Goal: Navigation & Orientation: Find specific page/section

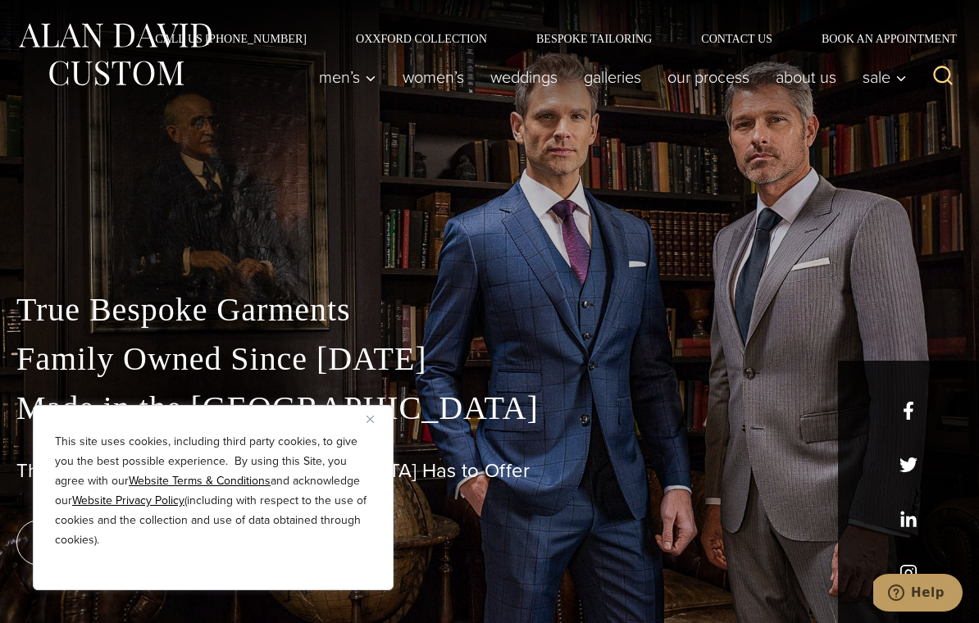
click at [417, 513] on div "True Bespoke Garments Family Owned Since 1913 Made in the United States The Bes…" at bounding box center [489, 454] width 979 height 338
click at [372, 417] on img "Close" at bounding box center [370, 419] width 7 height 7
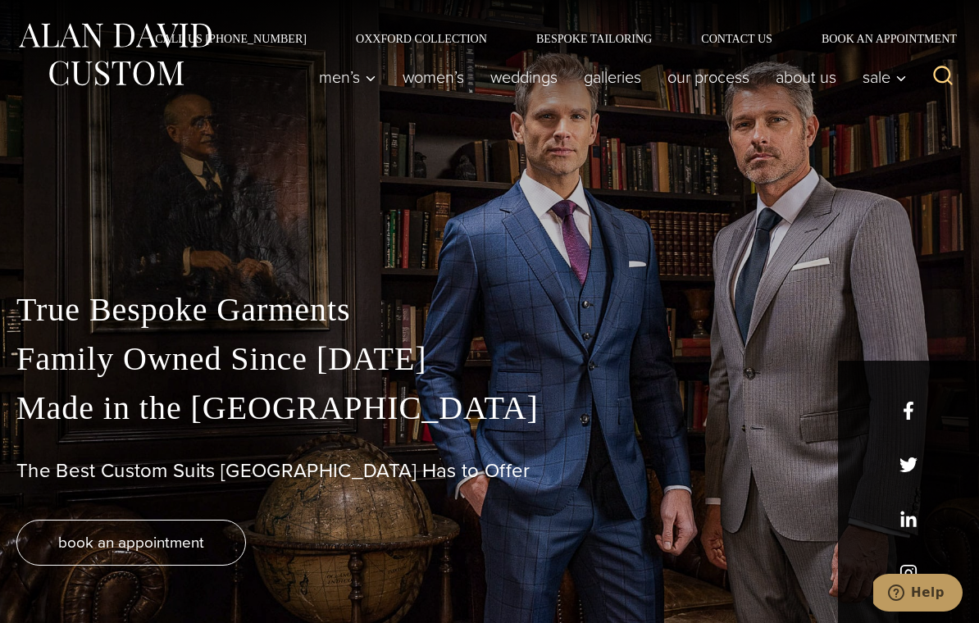
click at [599, 413] on p "True Bespoke Garments Family Owned Since 1913 Made in the United States" at bounding box center [489, 359] width 946 height 148
click at [433, 42] on link "Oxxford Collection" at bounding box center [421, 38] width 180 height 11
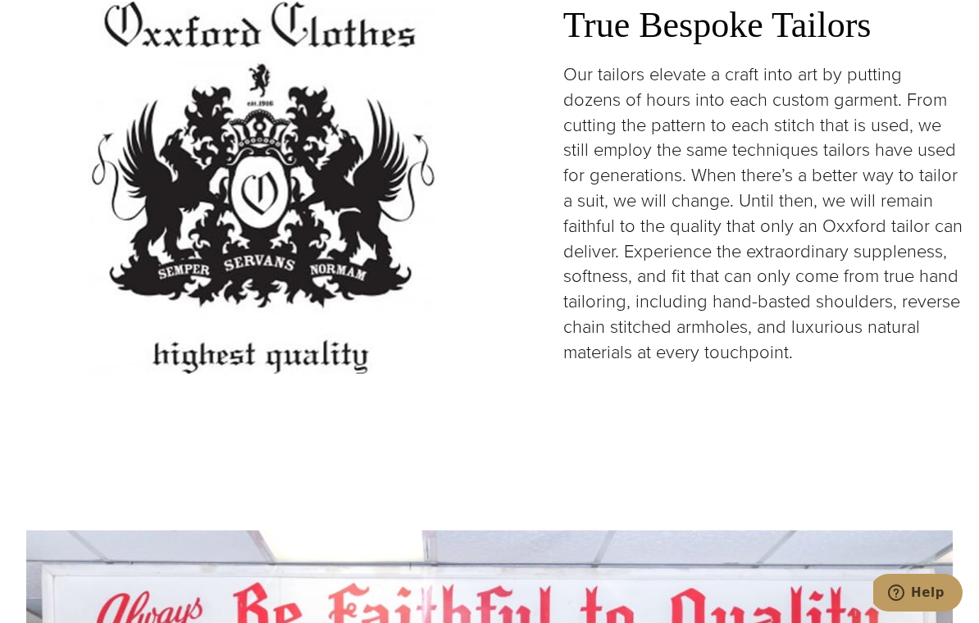
scroll to position [3622, 0]
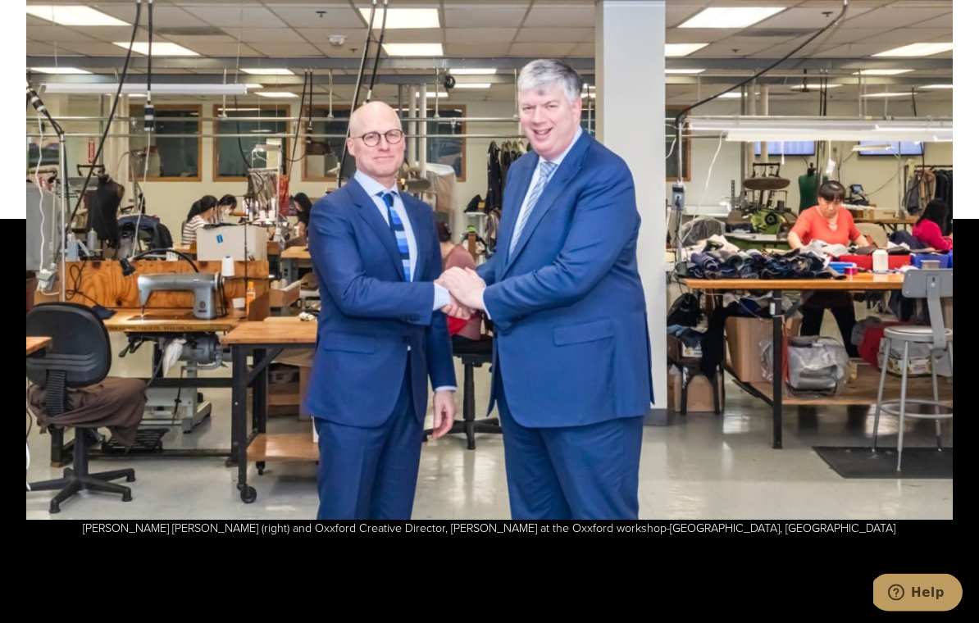
scroll to position [4313, 0]
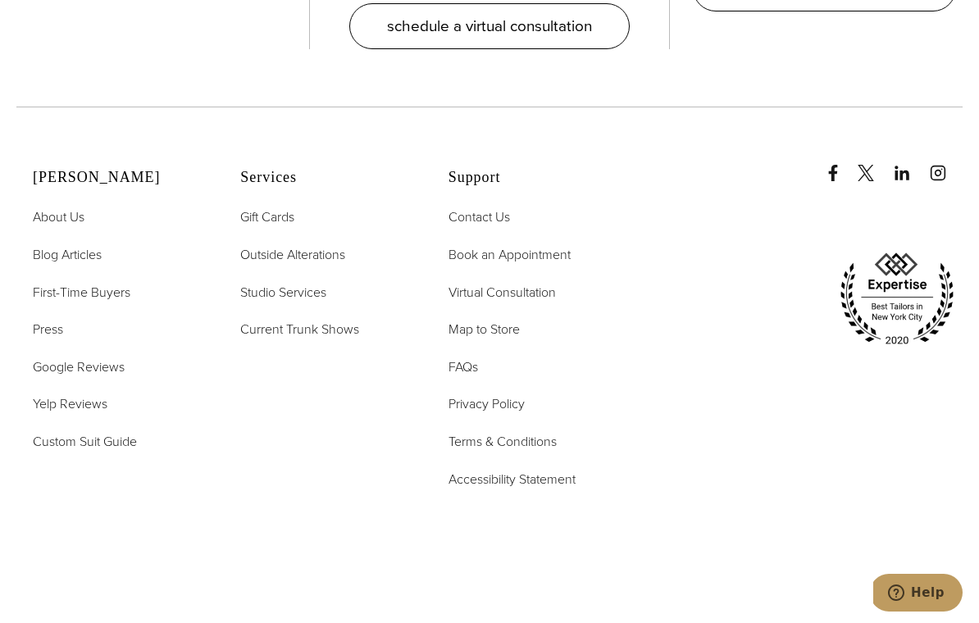
scroll to position [6857, 0]
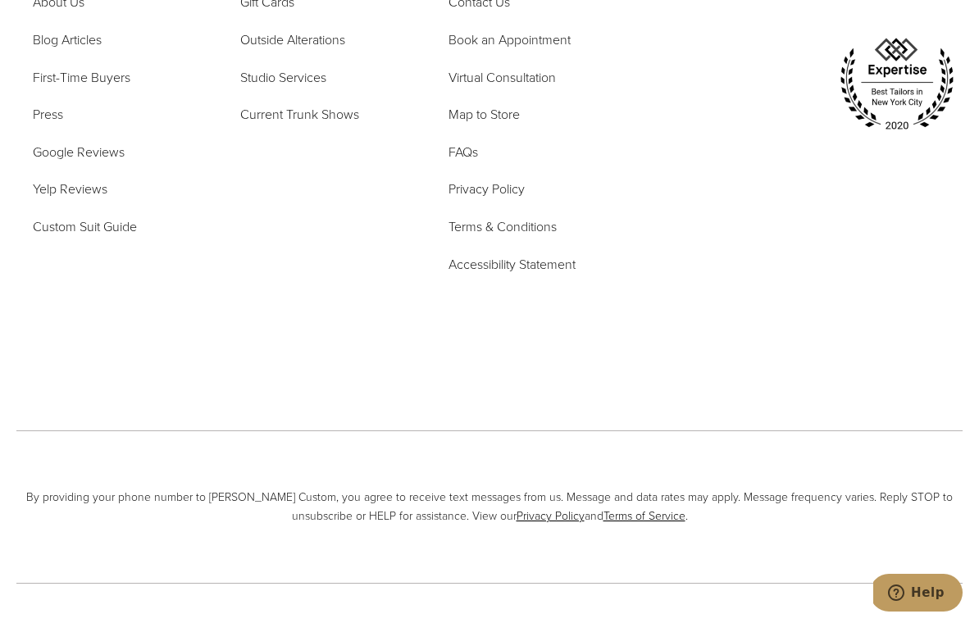
click at [238, 4] on div "[PERSON_NAME] About Us Blog Articles First-Time Buyers Press Google Reviews Yel…" at bounding box center [323, 115] width 615 height 362
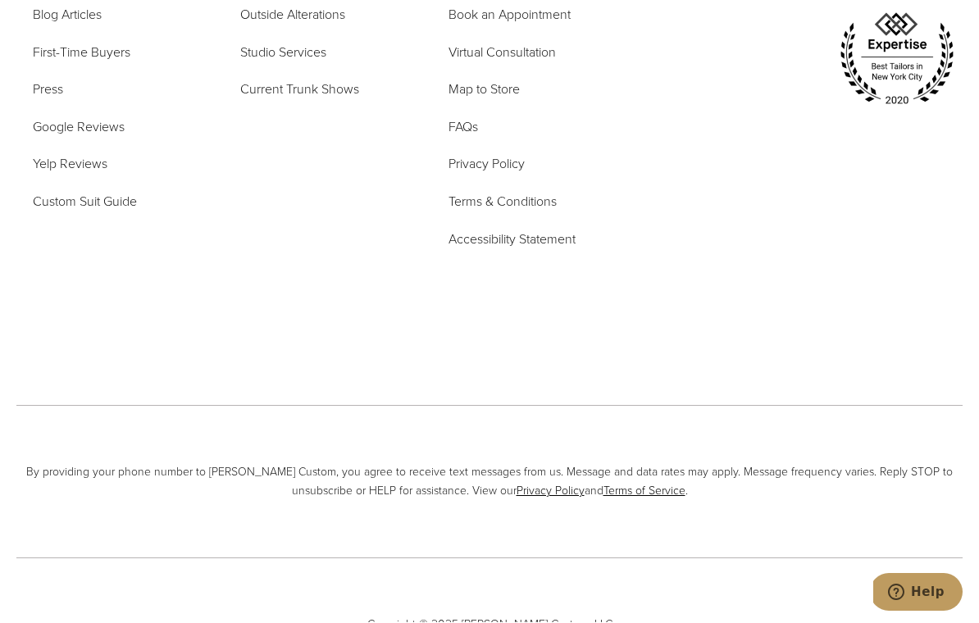
scroll to position [6883, 0]
